Goal: Transaction & Acquisition: Purchase product/service

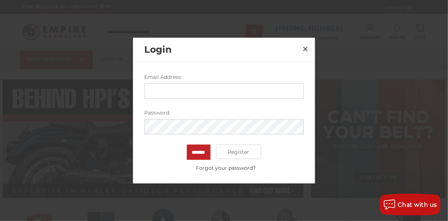
click at [236, 96] on input "Email Address:" at bounding box center [223, 91] width 159 height 15
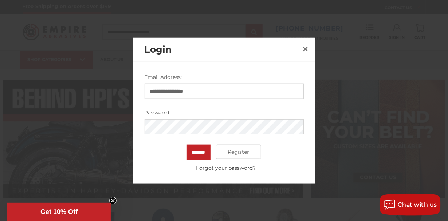
type input "**********"
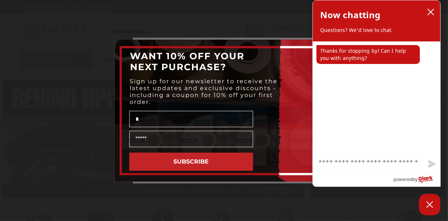
type input "*"
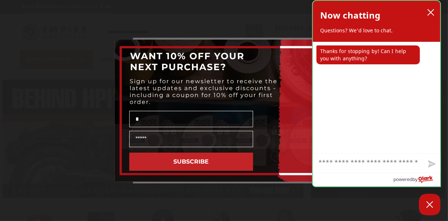
click at [322, 45] on div "agent sent Thanks for stopping by! Can I help you with anything?" at bounding box center [376, 98] width 127 height 112
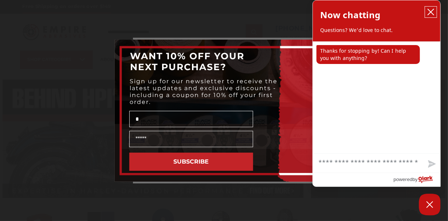
click at [429, 12] on icon "close chatbox" at bounding box center [430, 11] width 7 height 7
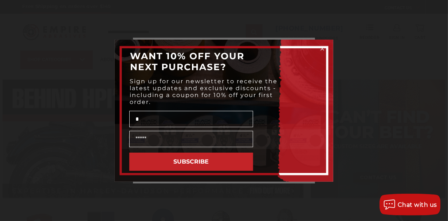
click at [320, 48] on circle "Close dialog" at bounding box center [322, 48] width 7 height 7
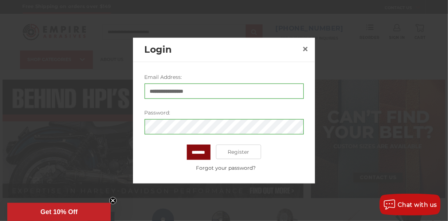
click at [199, 153] on input "*******" at bounding box center [199, 152] width 24 height 15
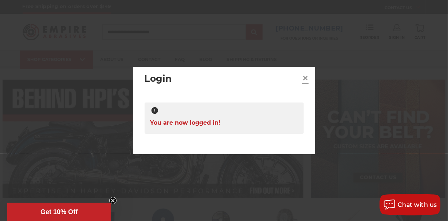
click at [307, 78] on span "×" at bounding box center [305, 78] width 7 height 14
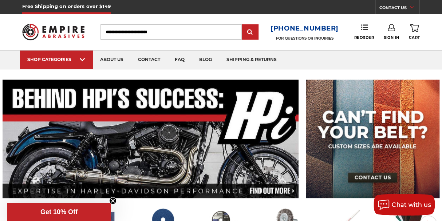
click at [412, 27] on use at bounding box center [414, 28] width 9 height 8
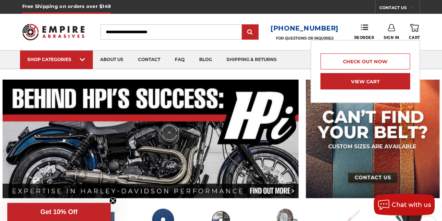
click at [364, 81] on link "View Cart" at bounding box center [365, 81] width 90 height 16
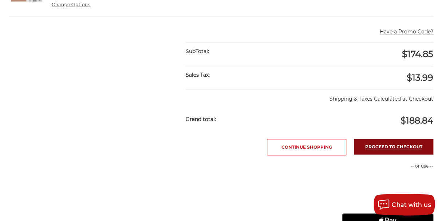
click at [385, 155] on link "Proceed to checkout" at bounding box center [393, 147] width 79 height 16
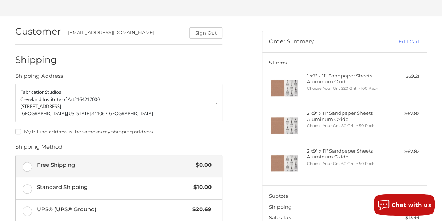
scroll to position [41, 0]
click at [58, 166] on span "Free Shipping" at bounding box center [114, 165] width 155 height 8
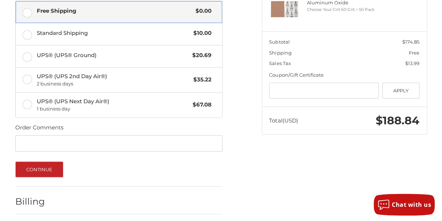
scroll to position [222, 0]
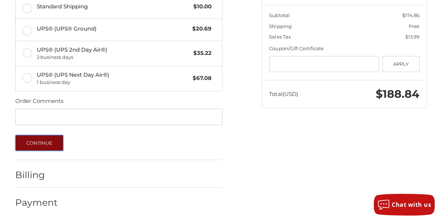
click at [50, 143] on button "Continue" at bounding box center [39, 143] width 48 height 16
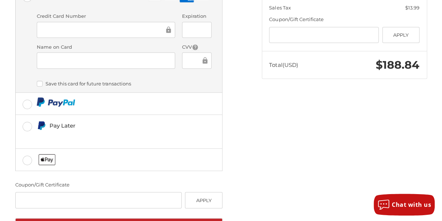
scroll to position [269, 0]
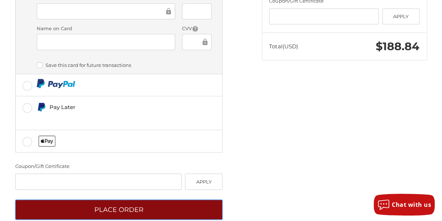
click at [117, 200] on button "Place Order" at bounding box center [118, 210] width 207 height 20
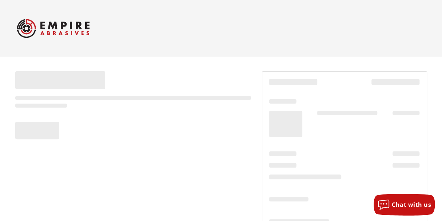
scroll to position [35, 0]
